Goal: Task Accomplishment & Management: Complete application form

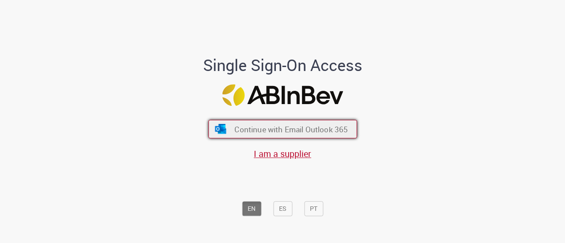
click at [306, 125] on span "Continue with Email Outlook 365" at bounding box center [290, 129] width 113 height 10
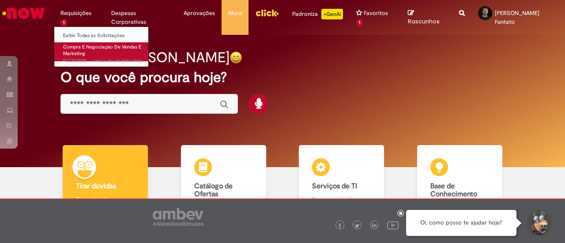
click at [106, 54] on link "Compra E Negociação De Vendas E Marketing cerca de um mês atrás cerca de um mês…" at bounding box center [102, 51] width 97 height 19
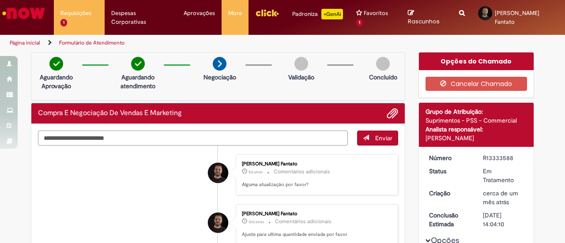
click at [259, 131] on textarea "Digite sua mensagem aqui..." at bounding box center [193, 138] width 310 height 15
type textarea "**********"
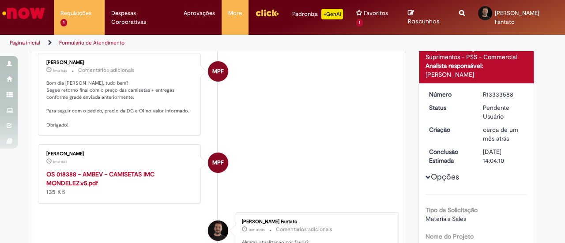
scroll to position [125, 0]
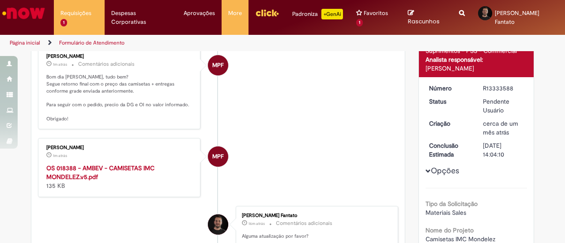
click at [82, 164] on strong "OS 018388 - AMBEV - CAMISETAS IMC MONDELEZ.v5.pdf" at bounding box center [100, 172] width 108 height 17
